Goal: Transaction & Acquisition: Purchase product/service

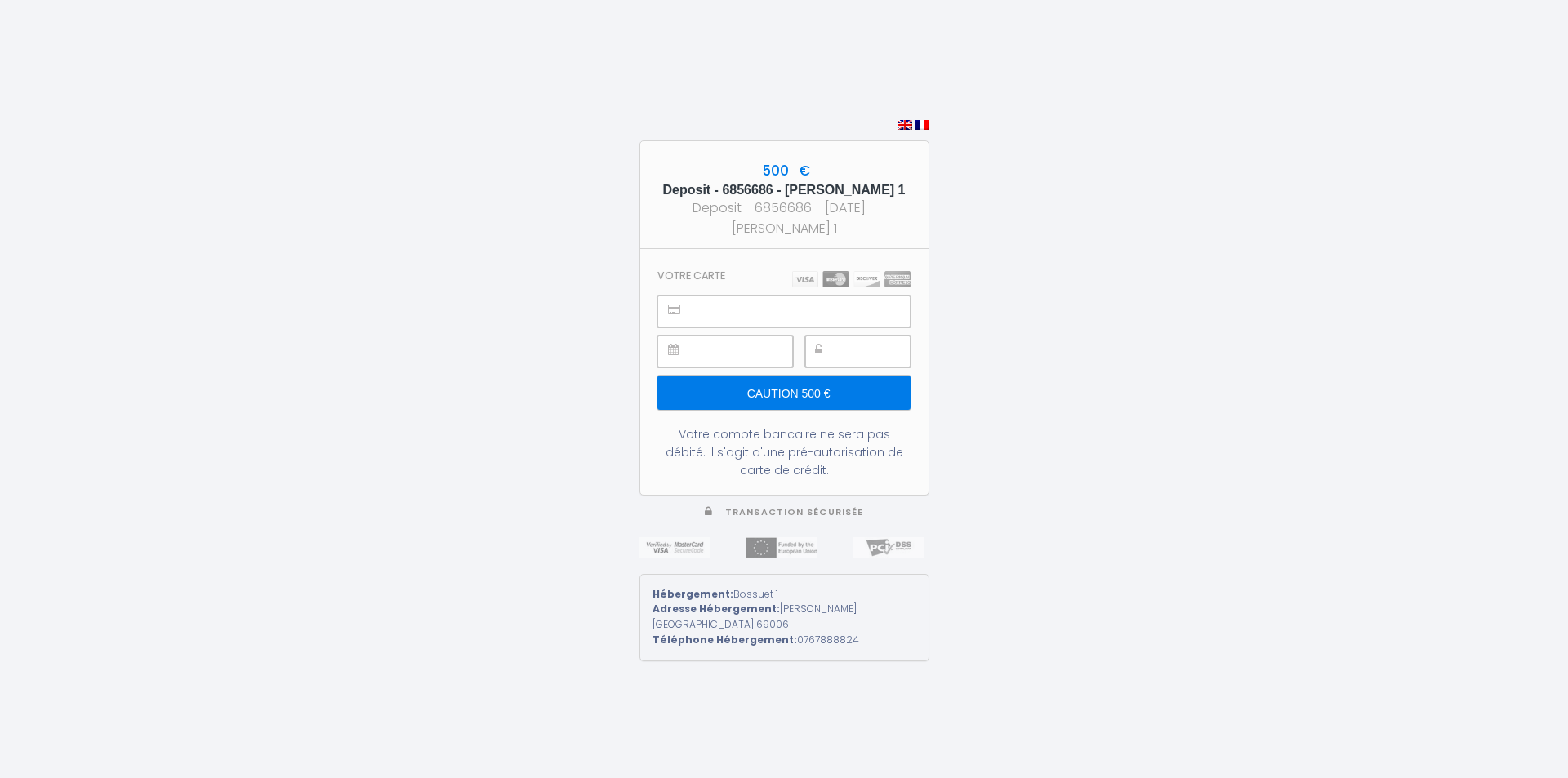
click at [811, 401] on input "Caution 500 €" at bounding box center [783, 392] width 252 height 34
type input "Caution 500 €"
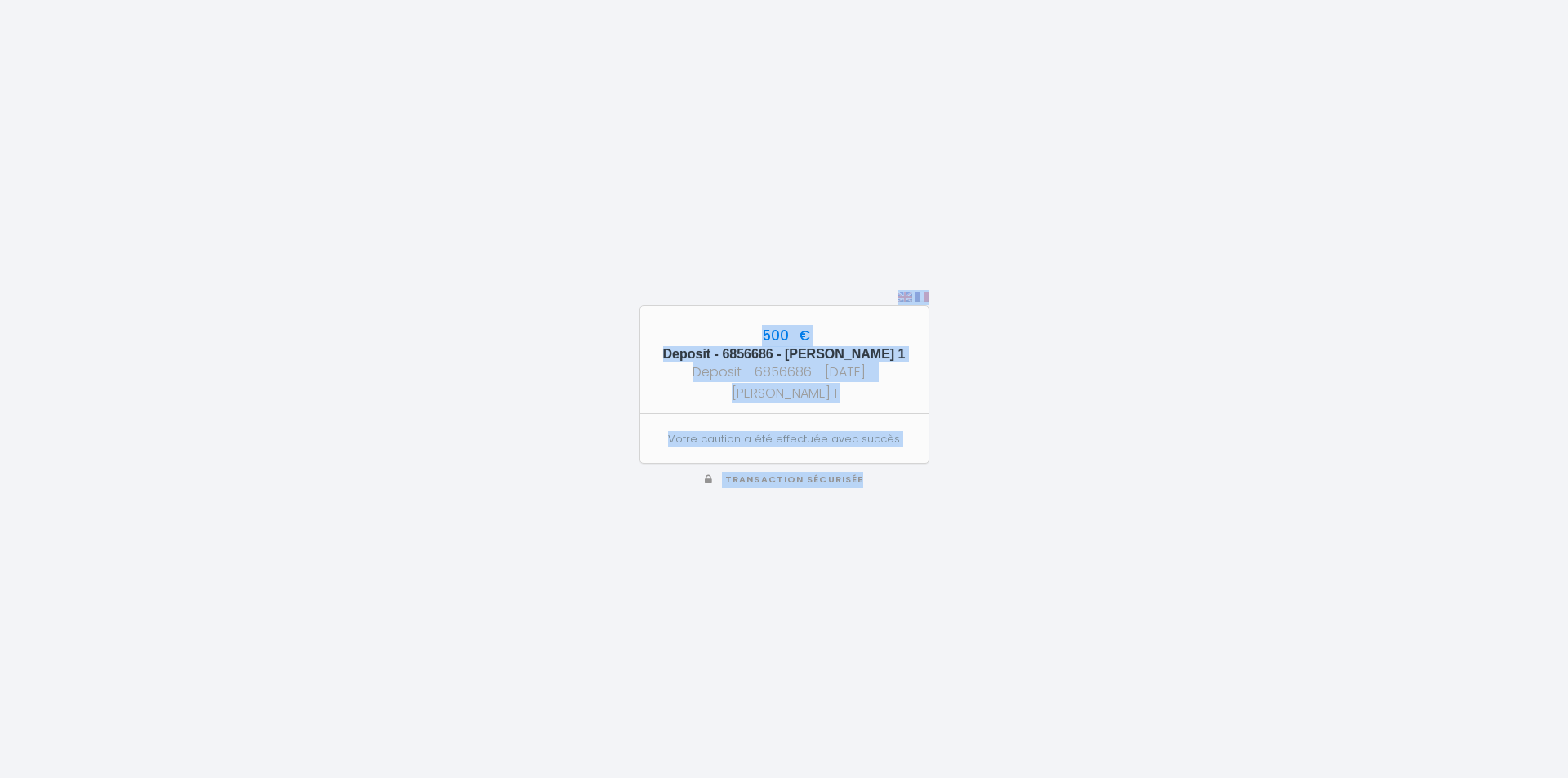
drag, startPoint x: 633, startPoint y: 246, endPoint x: 906, endPoint y: 500, distance: 372.9
click at [903, 511] on div "500 € Deposit - 6856686 - [PERSON_NAME] 1 Deposit - 6856686 - [DATE] - [PERSON_…" at bounding box center [784, 389] width 1568 height 778
copy div "500 € Deposit - 6856686 - [PERSON_NAME] 1 Deposit - 6856686 - [DATE] - [PERSON_…"
click at [1046, 93] on div "500 € Deposit - 6856686 - [PERSON_NAME] 1 Deposit - 6856686 - [DATE] - [PERSON_…" at bounding box center [784, 389] width 1568 height 778
click at [795, 167] on div "500 € Deposit - 6856686 - [PERSON_NAME] 1 Deposit - 6856686 - [DATE] - [PERSON_…" at bounding box center [784, 389] width 290 height 778
